Goal: Information Seeking & Learning: Learn about a topic

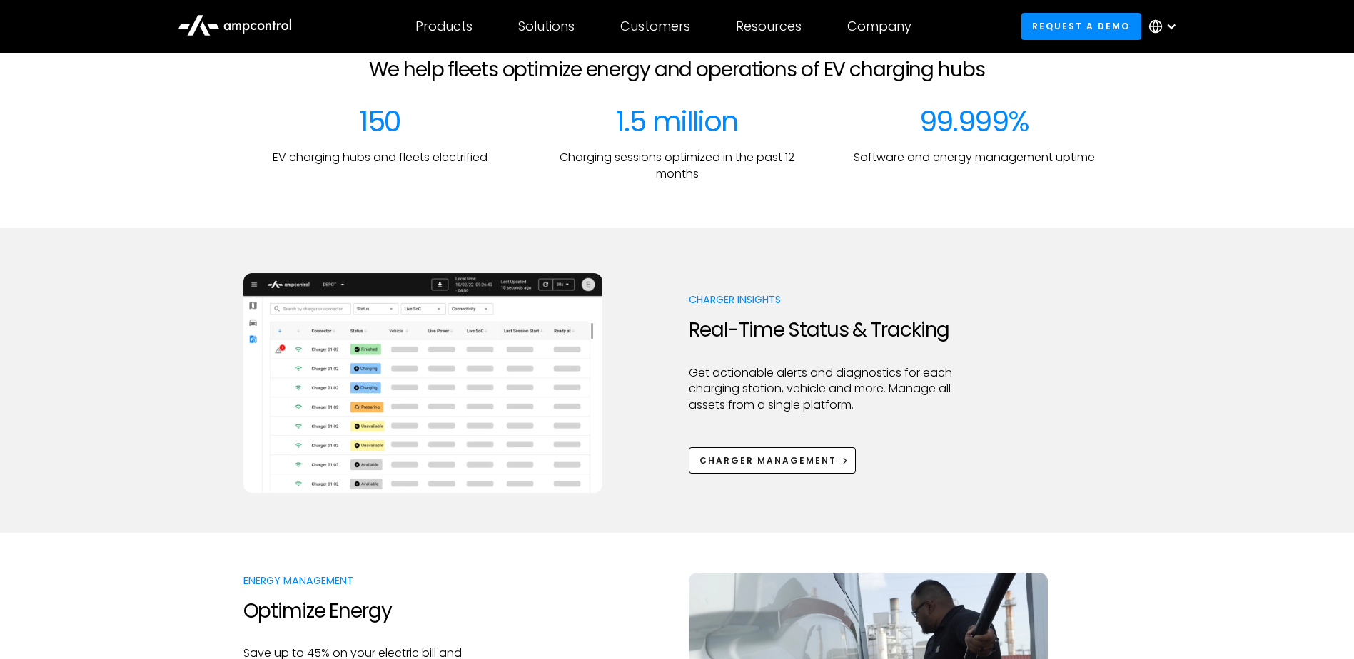
scroll to position [785, 0]
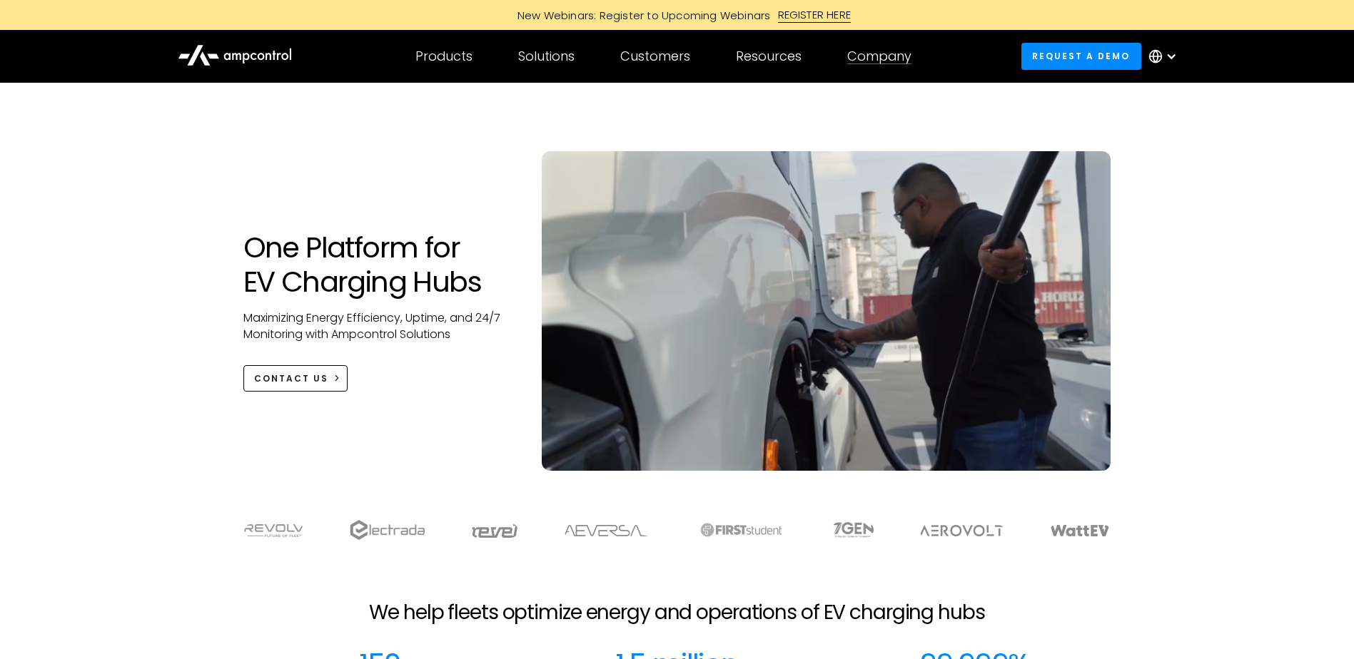
click at [880, 55] on div "Company" at bounding box center [879, 57] width 64 height 16
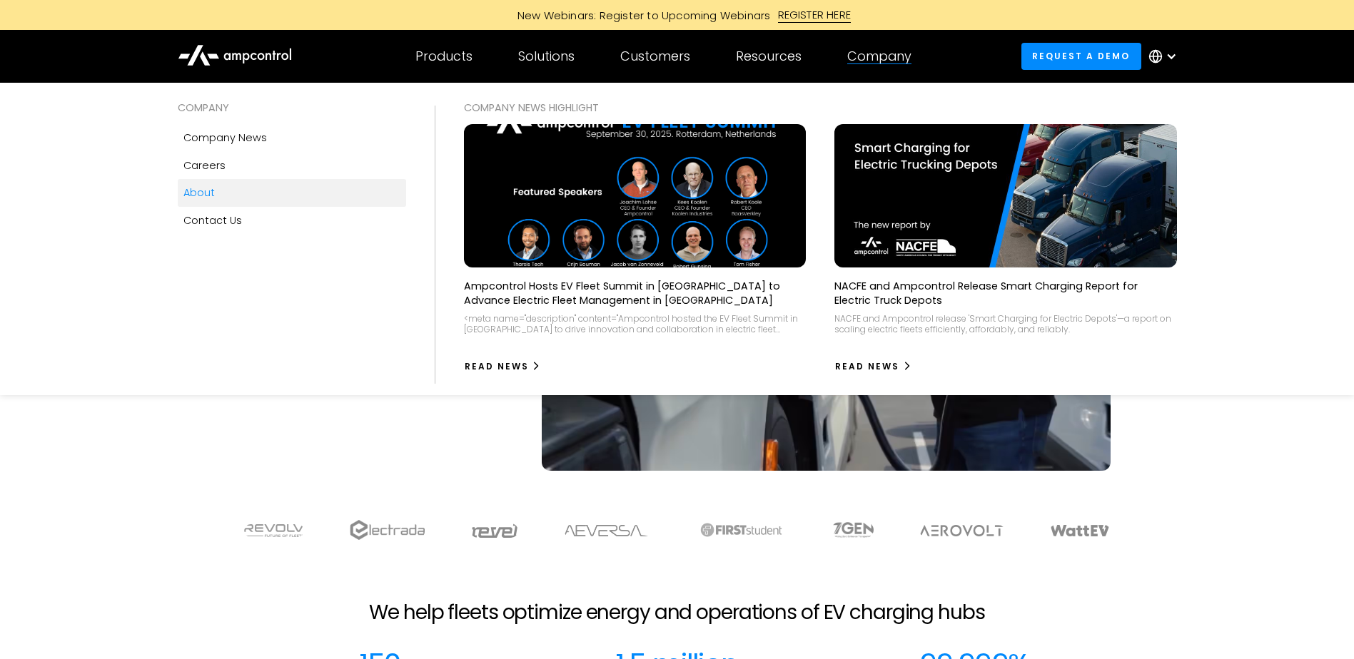
click at [207, 197] on div "About" at bounding box center [198, 193] width 31 height 16
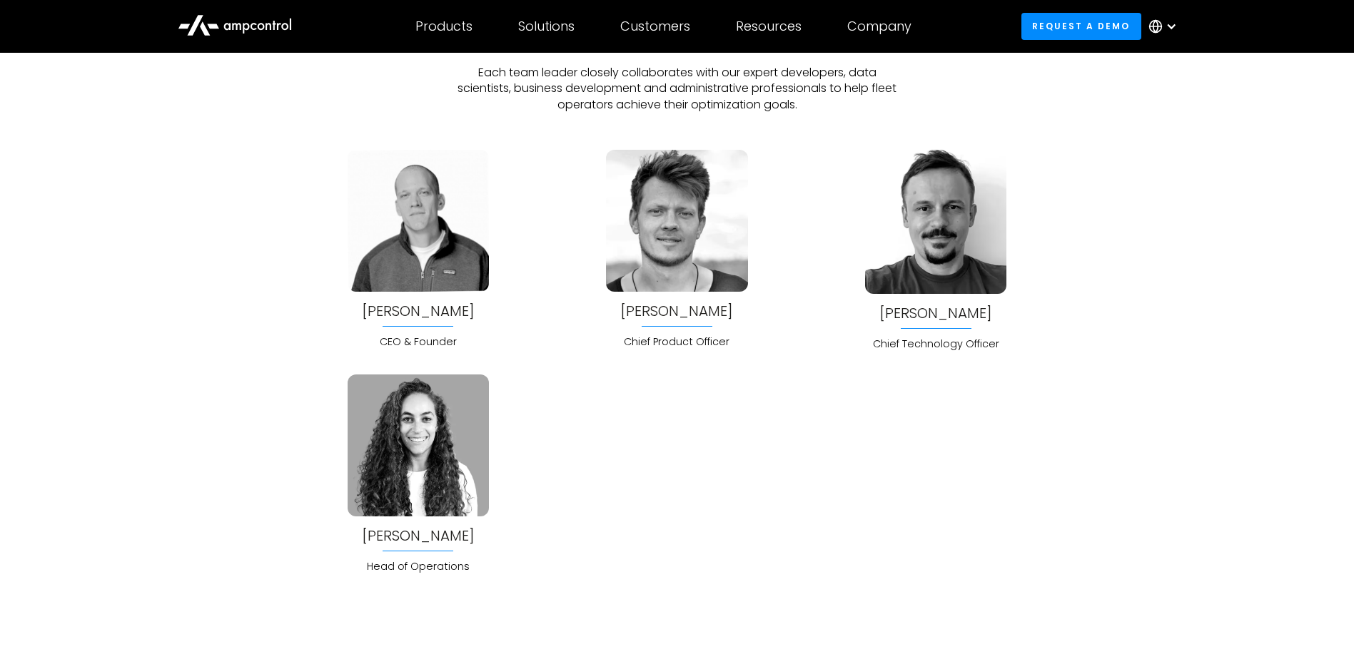
scroll to position [3782, 0]
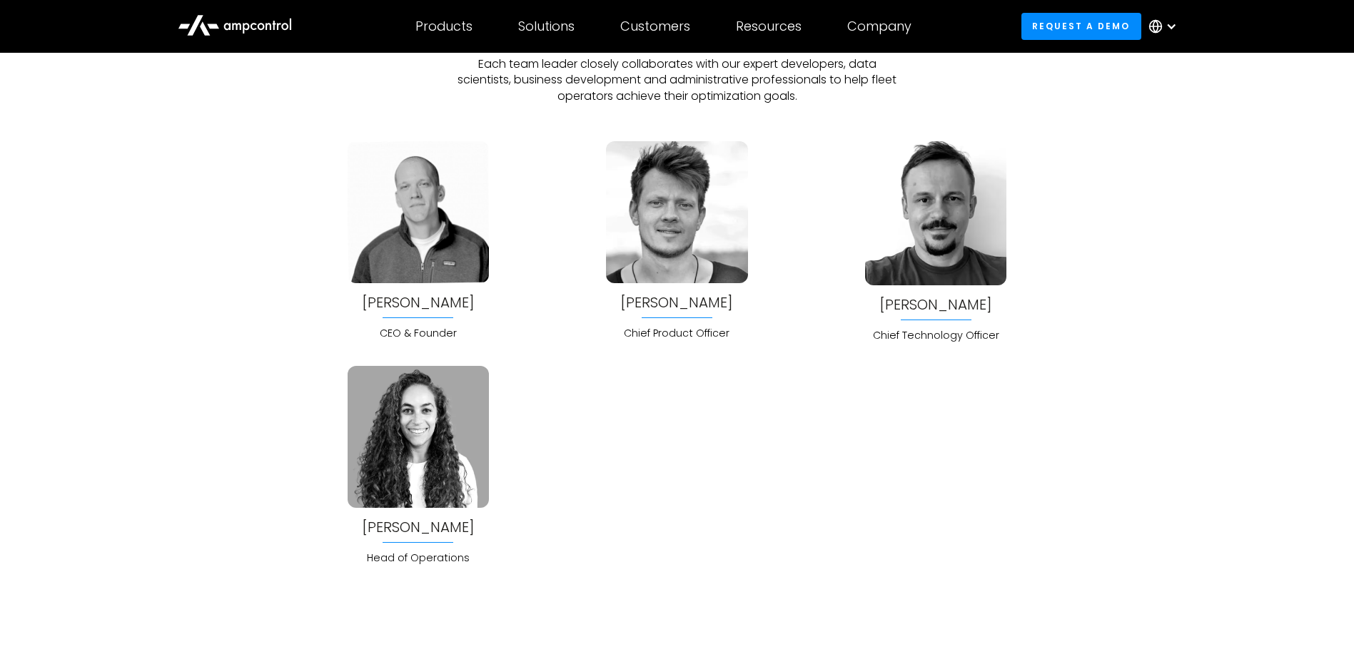
click at [449, 334] on div "CEO & Founder" at bounding box center [418, 333] width 141 height 16
click at [420, 290] on div at bounding box center [418, 288] width 141 height 11
click at [415, 298] on div "Joachim Lohse" at bounding box center [418, 303] width 113 height 16
